Goal: Information Seeking & Learning: Learn about a topic

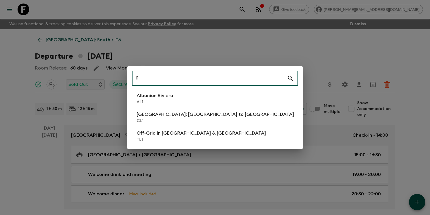
type input "l1"
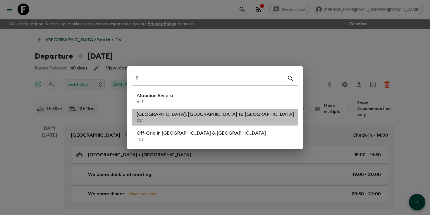
click at [161, 119] on p "CL1" at bounding box center [215, 121] width 157 height 6
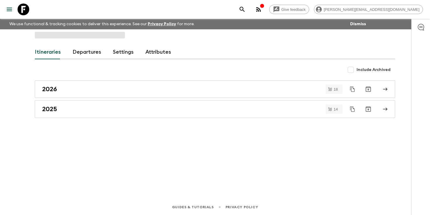
click at [80, 53] on link "Departures" at bounding box center [87, 52] width 29 height 14
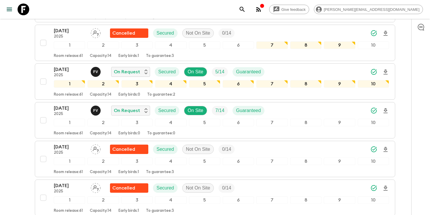
scroll to position [1126, 0]
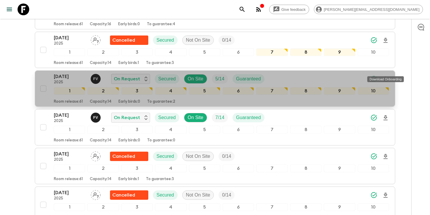
click at [387, 76] on icon "Download Onboarding" at bounding box center [385, 79] width 7 height 7
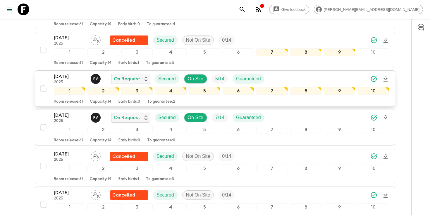
click at [62, 73] on p "[DATE]" at bounding box center [70, 76] width 32 height 7
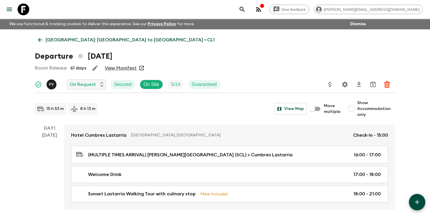
click at [245, 9] on icon "search adventures" at bounding box center [242, 9] width 5 height 5
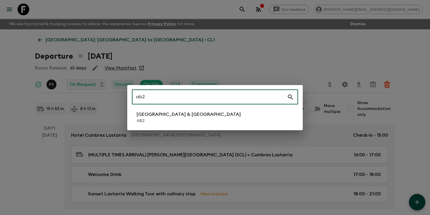
type input "ab2"
click at [213, 115] on li "Argentina & [GEOGRAPHIC_DATA] AB2" at bounding box center [215, 117] width 166 height 16
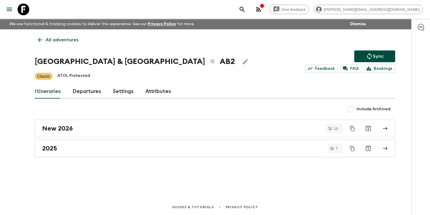
click at [86, 90] on link "Departures" at bounding box center [87, 91] width 29 height 14
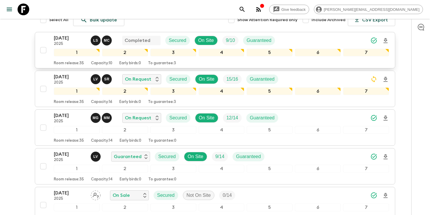
scroll to position [116, 0]
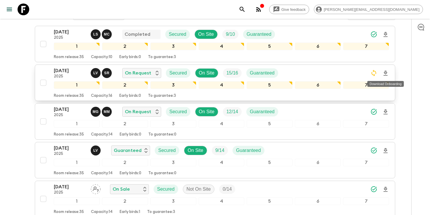
click at [386, 75] on icon "Download Onboarding" at bounding box center [385, 73] width 7 height 7
click at [50, 73] on div "[DATE] 2025 L V S R On Request Secured On Site 15 / 16 Guaranteed 1 2 3 4 5 6 7…" at bounding box center [213, 82] width 352 height 31
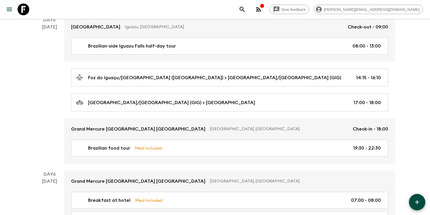
scroll to position [700, 0]
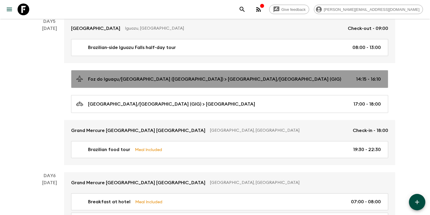
click at [177, 78] on p "Foz do Iguaçu/[GEOGRAPHIC_DATA] ([GEOGRAPHIC_DATA]) > [GEOGRAPHIC_DATA]/[GEOGRA…" at bounding box center [214, 79] width 253 height 7
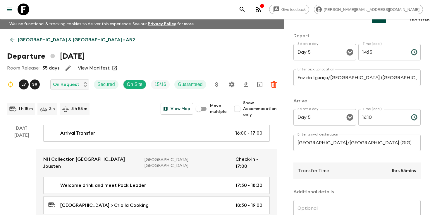
click at [19, 38] on p "[GEOGRAPHIC_DATA] & [GEOGRAPHIC_DATA] • AB2" at bounding box center [76, 39] width 117 height 7
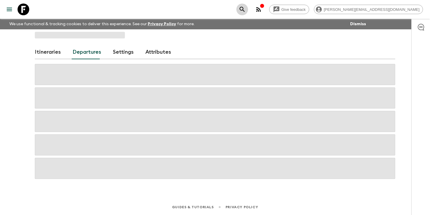
click at [245, 8] on icon "search adventures" at bounding box center [242, 9] width 5 height 5
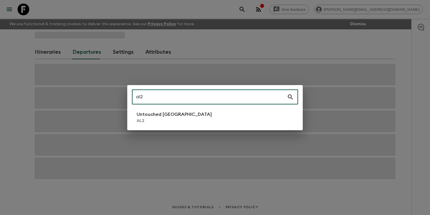
type input "al2"
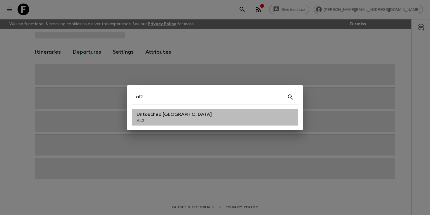
click at [160, 118] on p "AL2" at bounding box center [174, 121] width 75 height 6
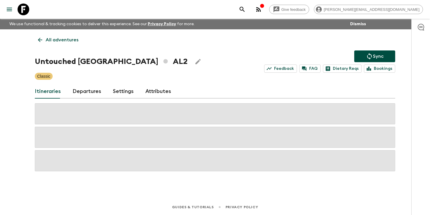
click at [83, 91] on link "Departures" at bounding box center [87, 91] width 29 height 14
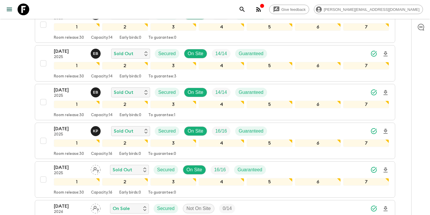
scroll to position [331, 0]
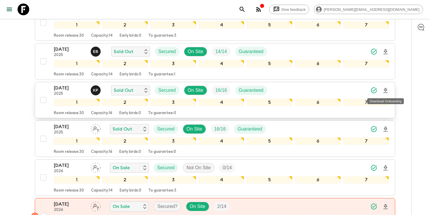
click at [388, 91] on icon "Download Onboarding" at bounding box center [385, 90] width 7 height 7
click at [246, 8] on icon "search adventures" at bounding box center [242, 9] width 7 height 7
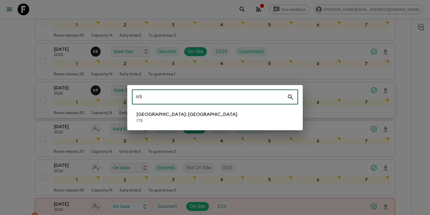
type input "it5"
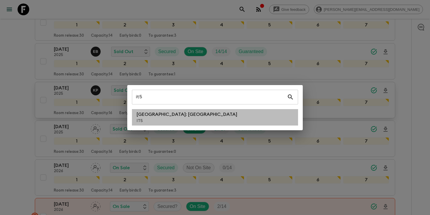
click at [183, 116] on li "[GEOGRAPHIC_DATA]: [GEOGRAPHIC_DATA] IT5" at bounding box center [215, 117] width 166 height 16
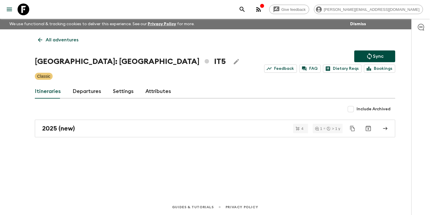
click at [84, 93] on link "Departures" at bounding box center [87, 91] width 29 height 14
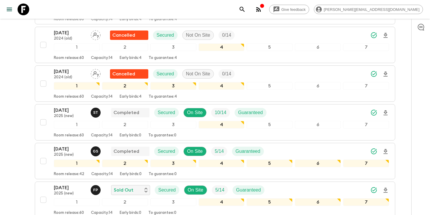
scroll to position [404, 0]
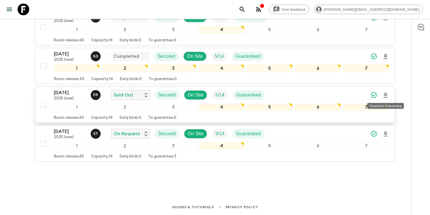
click at [386, 97] on icon "Download Onboarding" at bounding box center [386, 94] width 4 height 5
